Goal: Information Seeking & Learning: Learn about a topic

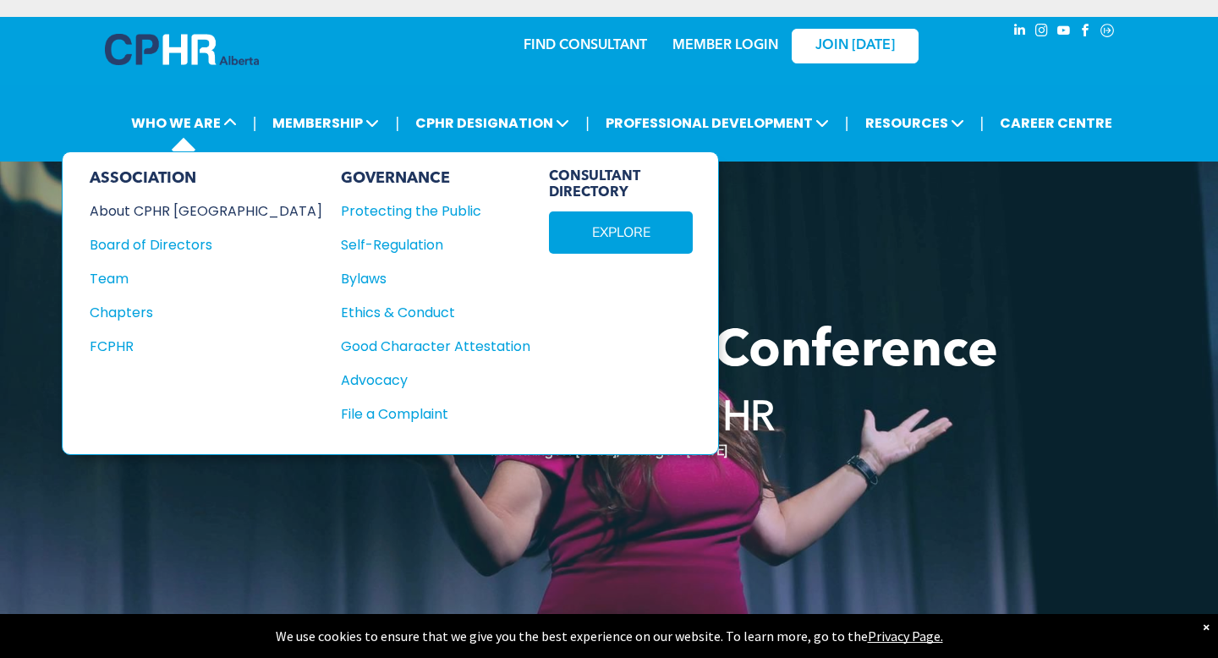
click at [187, 205] on div "About CPHR [GEOGRAPHIC_DATA]" at bounding box center [195, 210] width 210 height 21
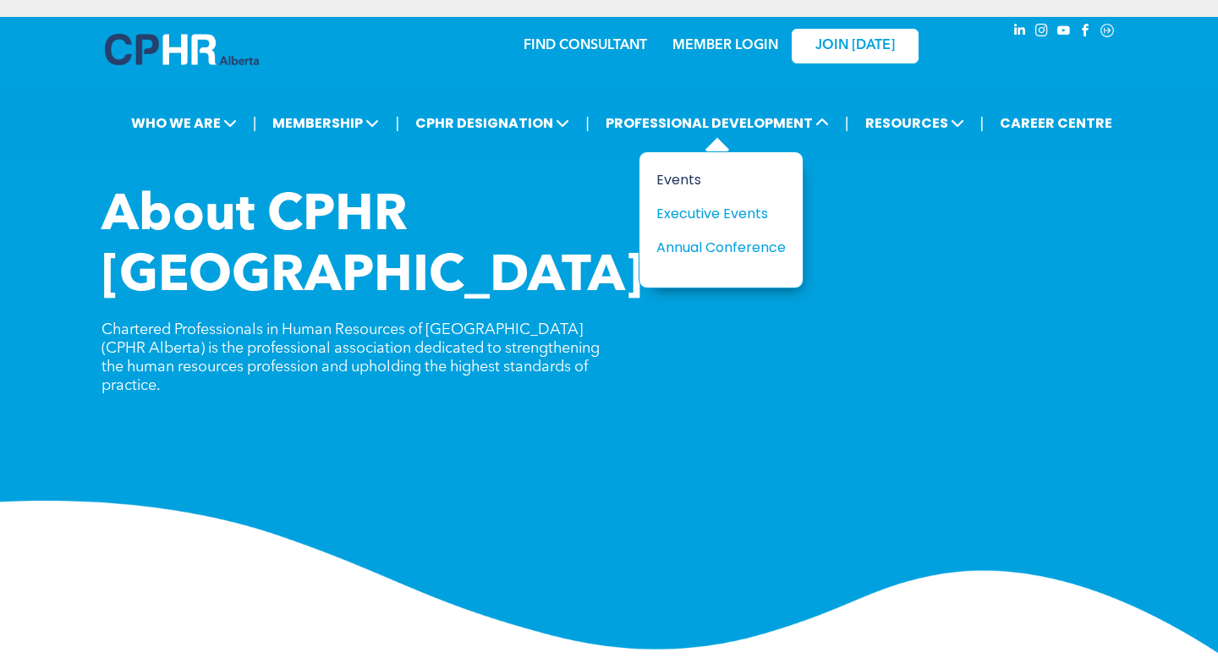
click at [682, 180] on div "Events" at bounding box center [714, 179] width 117 height 21
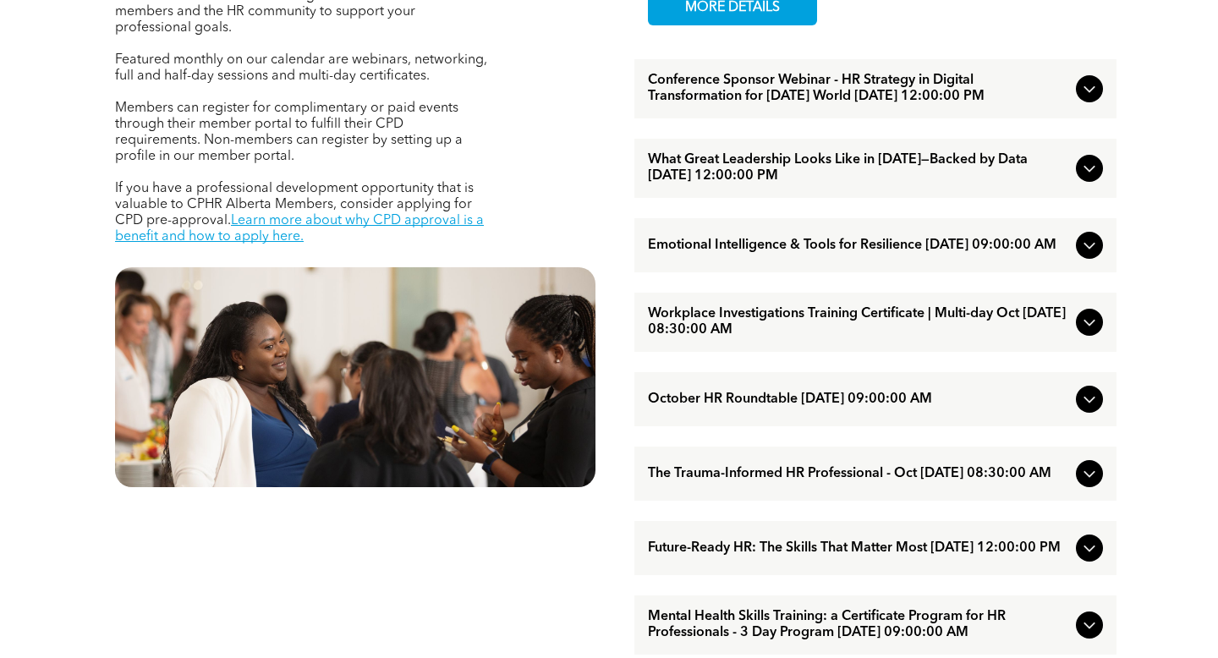
scroll to position [710, 0]
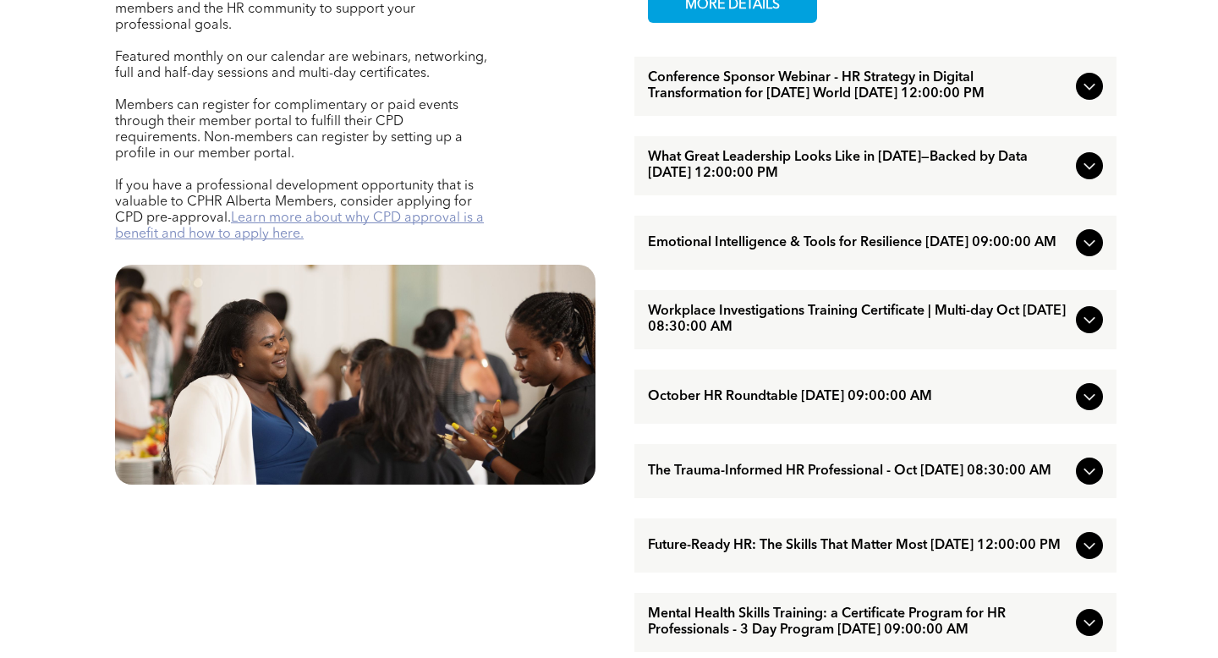
click at [409, 211] on link "Learn more about why CPD approval is a benefit and how to apply here." at bounding box center [299, 226] width 369 height 30
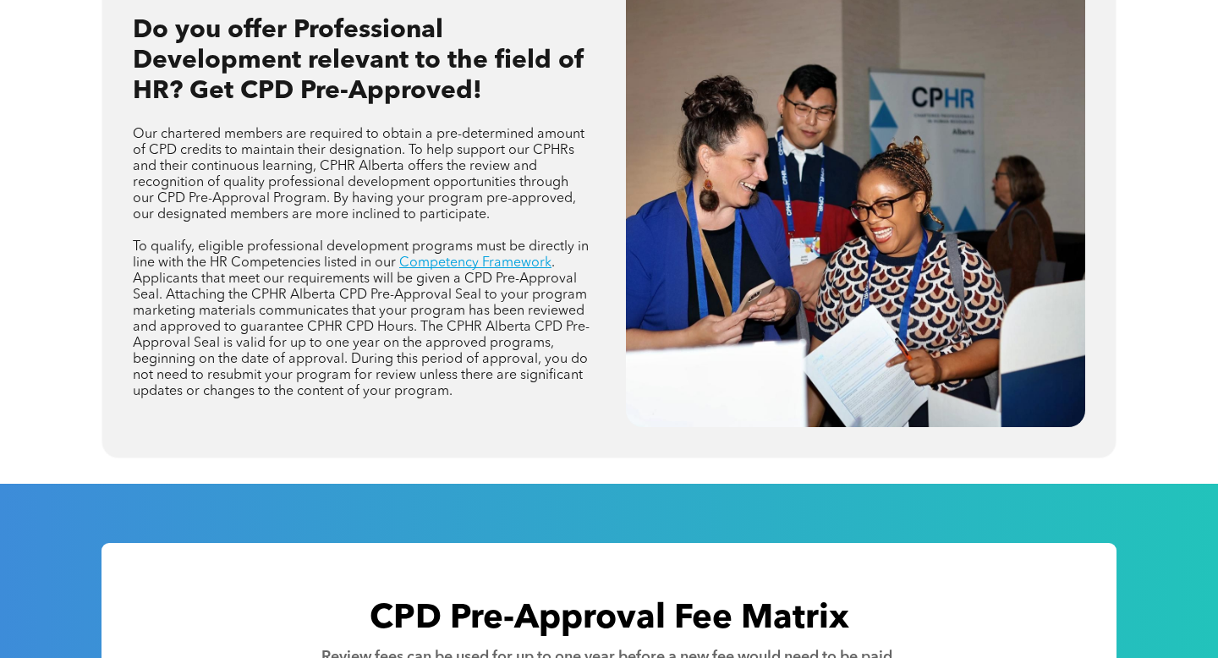
scroll to position [781, 0]
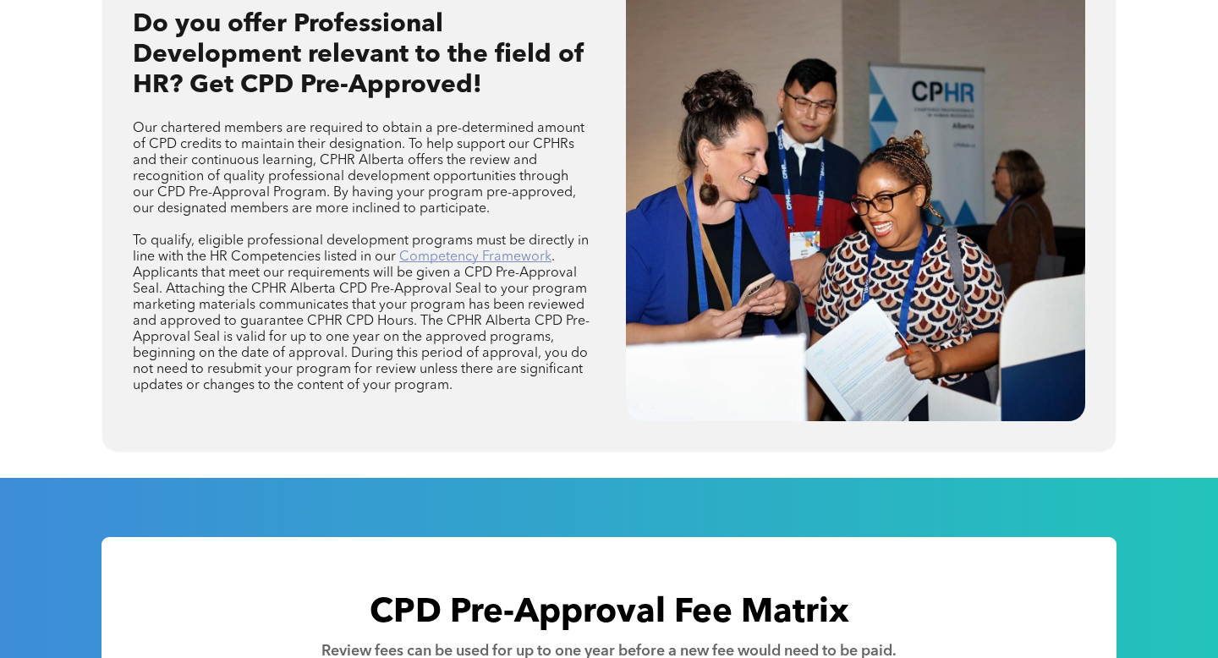
click at [517, 260] on link "Competency Framework" at bounding box center [475, 257] width 152 height 14
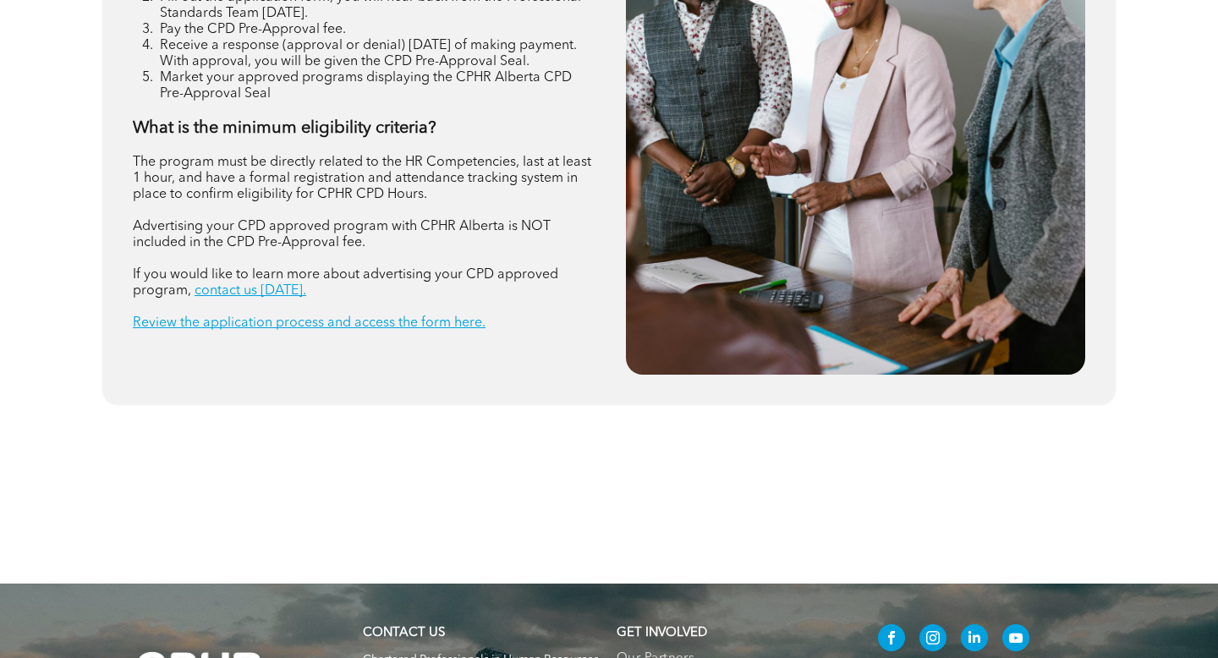
scroll to position [2157, 0]
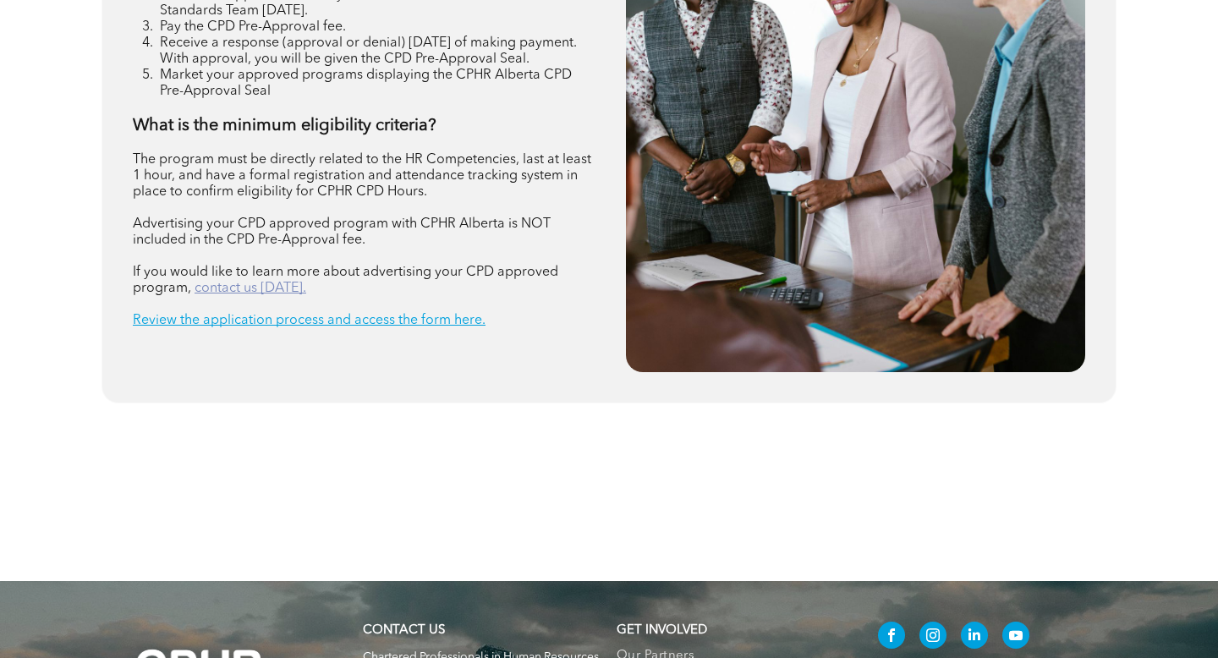
click at [244, 285] on link "contact us today." at bounding box center [251, 289] width 112 height 14
click at [346, 315] on link "Review the application process and access the form here." at bounding box center [309, 321] width 353 height 14
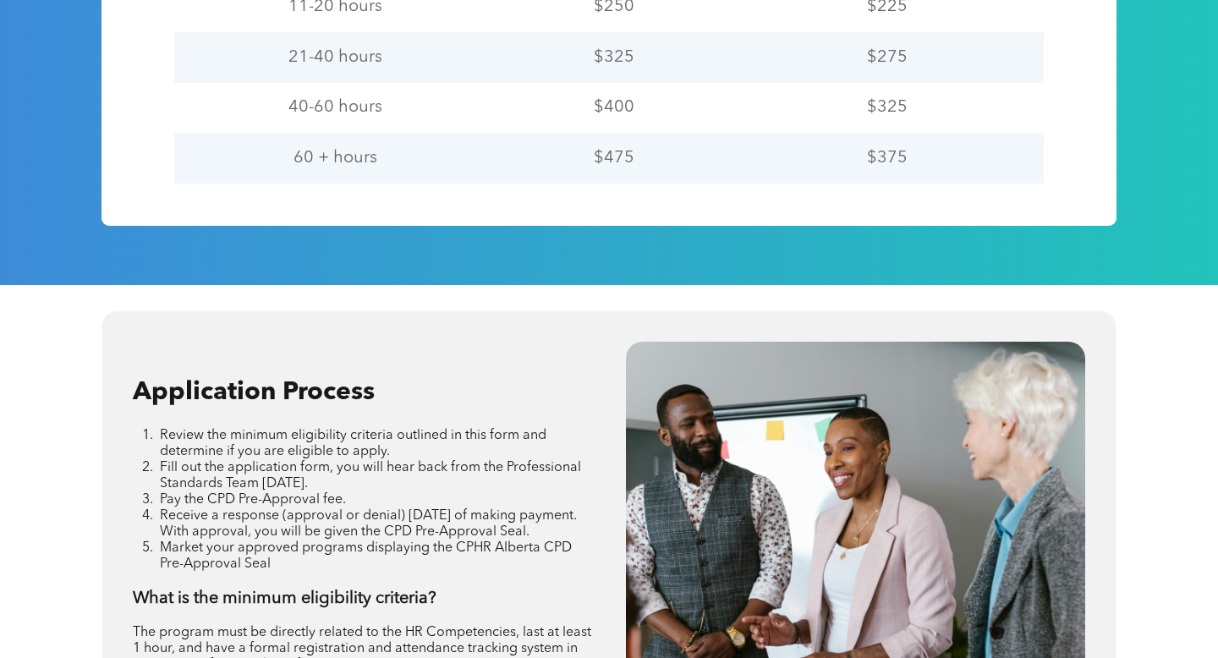
scroll to position [1680, 0]
